Goal: Register for event/course

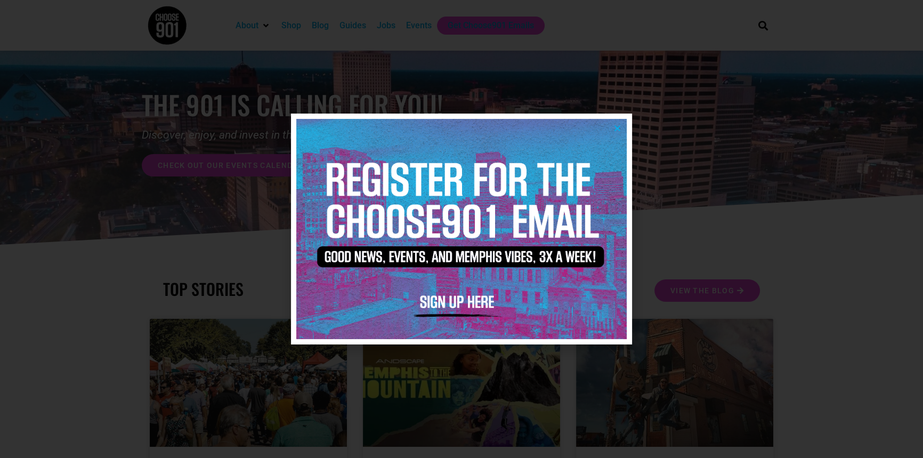
scroll to position [48, 0]
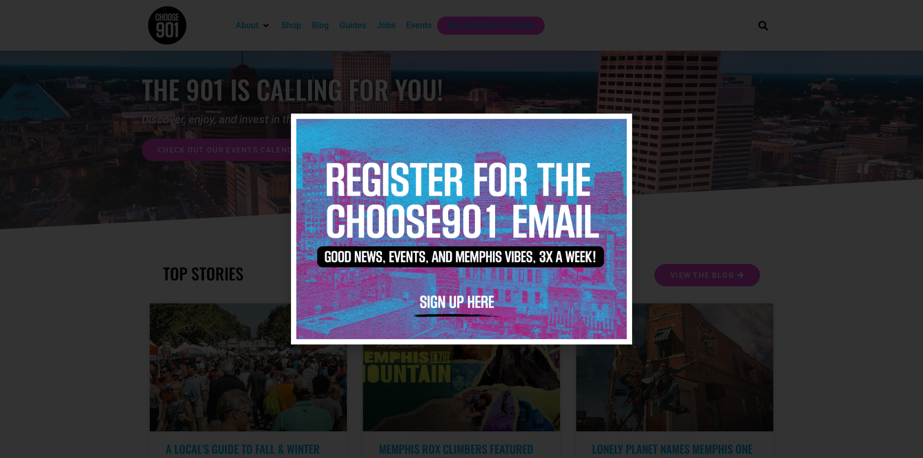
click at [619, 122] on img at bounding box center [461, 229] width 330 height 220
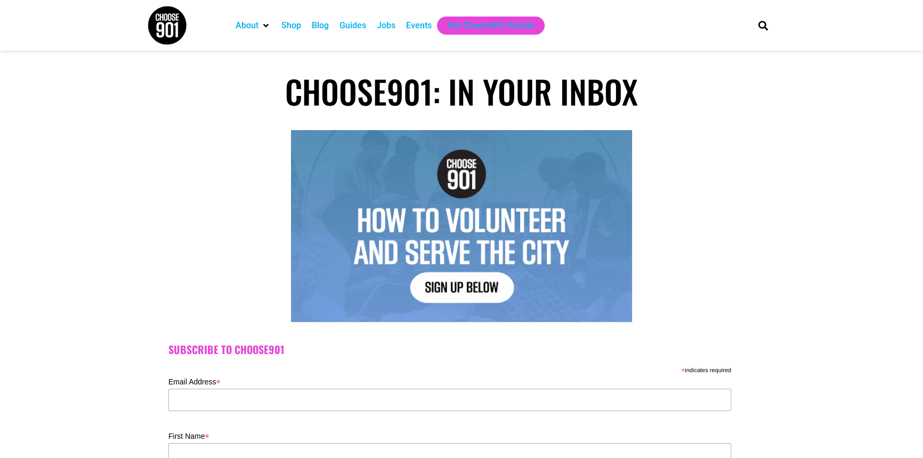
click at [415, 25] on div "Events" at bounding box center [419, 25] width 26 height 13
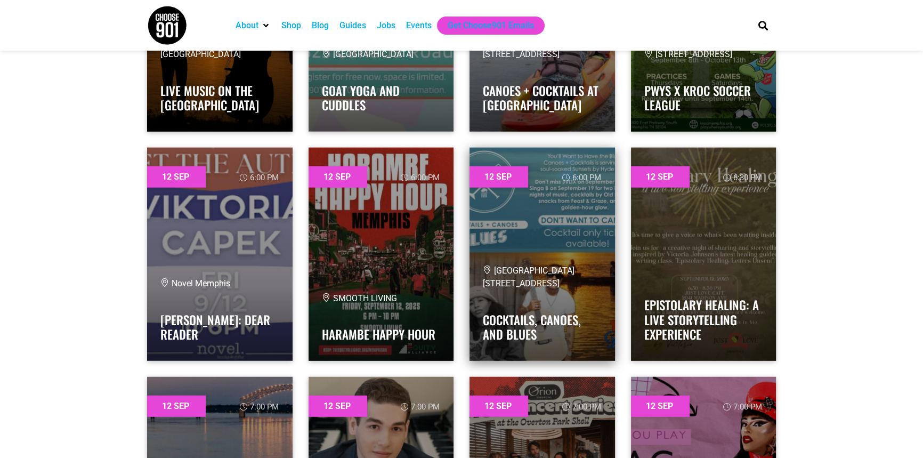
scroll to position [3486, 0]
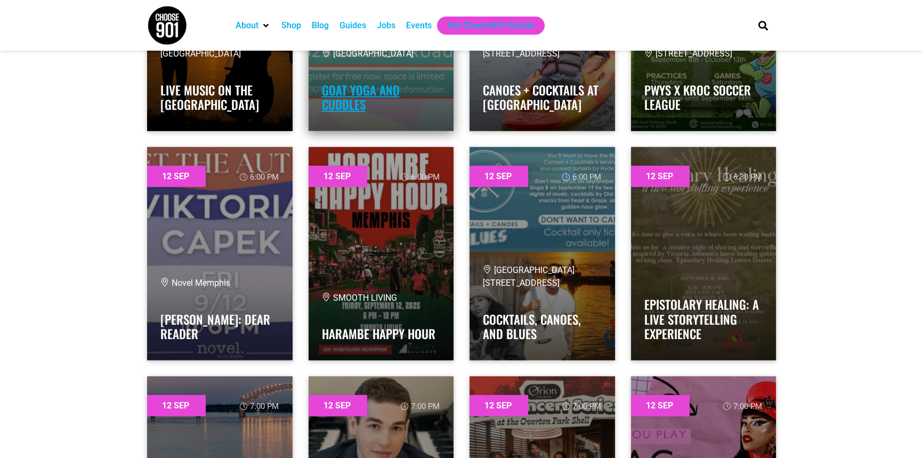
click at [381, 89] on link "Goat Yoga and Cuddles" at bounding box center [361, 97] width 78 height 33
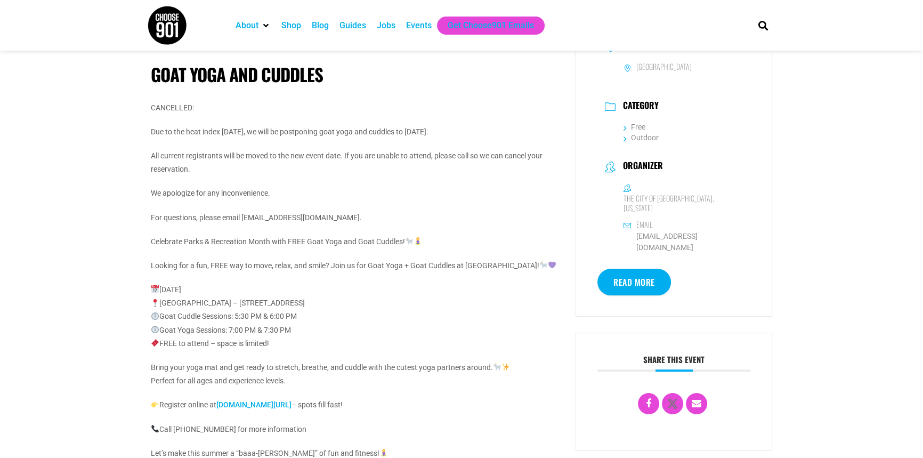
scroll to position [193, 0]
